Goal: Communication & Community: Answer question/provide support

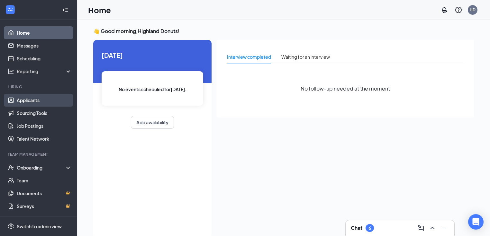
click at [38, 103] on link "Applicants" at bounding box center [44, 100] width 55 height 13
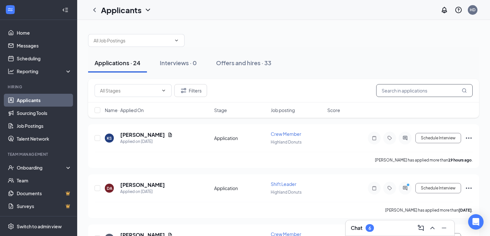
click at [394, 89] on input "text" at bounding box center [424, 90] width 96 height 13
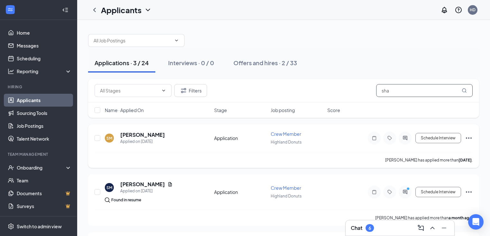
type input "sha"
click at [406, 137] on icon "ActiveChat" at bounding box center [404, 138] width 4 height 4
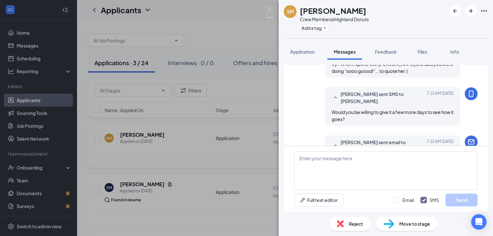
scroll to position [535, 0]
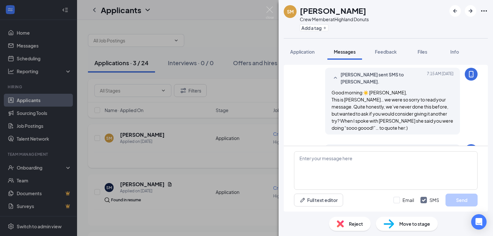
scroll to position [407, 0]
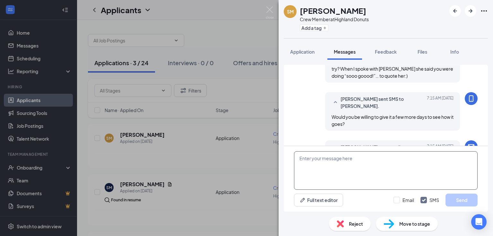
click at [320, 162] on textarea at bounding box center [386, 170] width 184 height 39
drag, startPoint x: 325, startPoint y: 158, endPoint x: 315, endPoint y: 157, distance: 10.6
click at [315, 157] on textarea "[PERSON_NAME], im sorry to hear that. I really" at bounding box center [386, 170] width 184 height 39
click at [387, 157] on textarea "[PERSON_NAME], I'm sorry to hear that. I really" at bounding box center [386, 170] width 184 height 39
click at [306, 160] on textarea "[PERSON_NAME], I'm sorry to hear that. I really" at bounding box center [386, 170] width 184 height 39
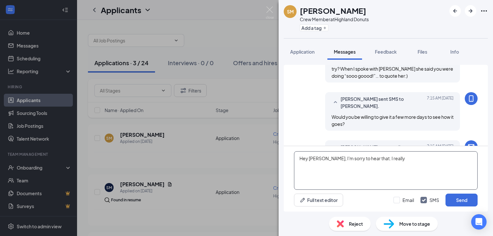
click at [393, 161] on textarea "Hey [PERSON_NAME], I'm sorry to hear that. I really" at bounding box center [386, 170] width 184 height 39
click at [471, 158] on textarea "Hey [PERSON_NAME], I'm sorry to hear that. I really hope you do reconsider. I t…" at bounding box center [386, 170] width 184 height 39
click at [473, 159] on textarea "Hey [PERSON_NAME], I'm sorry to hear that. I really hope you do reconsider. I t…" at bounding box center [386, 170] width 184 height 39
click at [313, 166] on textarea "Hey [PERSON_NAME], I'm sorry to hear that. I really hope you do reconsider. I t…" at bounding box center [386, 170] width 184 height 39
click at [357, 164] on textarea "Hey [PERSON_NAME], I'm sorry to hear that. I really hope you do reconsider. I t…" at bounding box center [386, 170] width 184 height 39
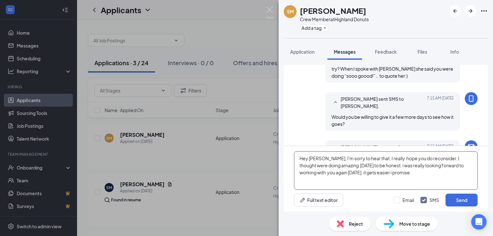
click at [336, 172] on textarea "Hey [PERSON_NAME], I'm sorry to hear that. I really hope you do reconsider. I t…" at bounding box center [386, 170] width 184 height 39
click at [364, 171] on textarea "Hey [PERSON_NAME], I'm sorry to hear that. I really hope you do reconsider. I t…" at bounding box center [386, 170] width 184 height 39
click at [313, 166] on textarea "Hey [PERSON_NAME], I'm sorry to hear that. I really hope you do reconsider. I t…" at bounding box center [386, 170] width 184 height 39
click at [338, 164] on textarea "Hey [PERSON_NAME], I'm sorry to hear that. I really hope you do reconsider. I t…" at bounding box center [386, 170] width 184 height 39
click at [398, 164] on textarea "Hey [PERSON_NAME], I'm sorry to hear that. I really hope you do reconsider. I t…" at bounding box center [386, 170] width 184 height 39
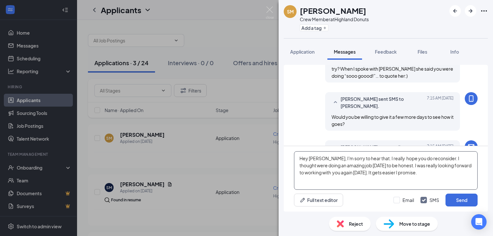
click at [425, 171] on textarea "Hey [PERSON_NAME], I'm sorry to hear that. I really hope you do reconsider. I t…" at bounding box center [386, 170] width 184 height 39
click at [400, 180] on textarea "Hey [PERSON_NAME], I'm sorry to hear that. I really hope you do reconsider. I t…" at bounding box center [386, 170] width 184 height 39
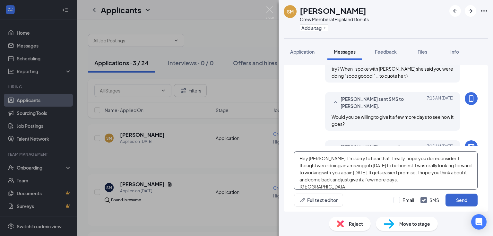
type textarea "Hey [PERSON_NAME], I'm sorry to hear that. I really hope you do reconsider. I t…"
click at [457, 199] on button "Send" at bounding box center [462, 200] width 32 height 13
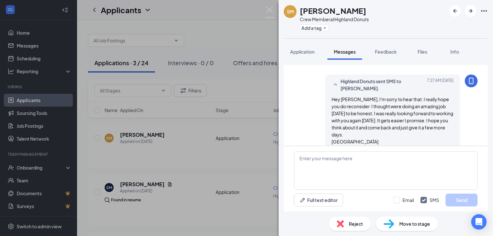
scroll to position [619, 0]
